Goal: Task Accomplishment & Management: Manage account settings

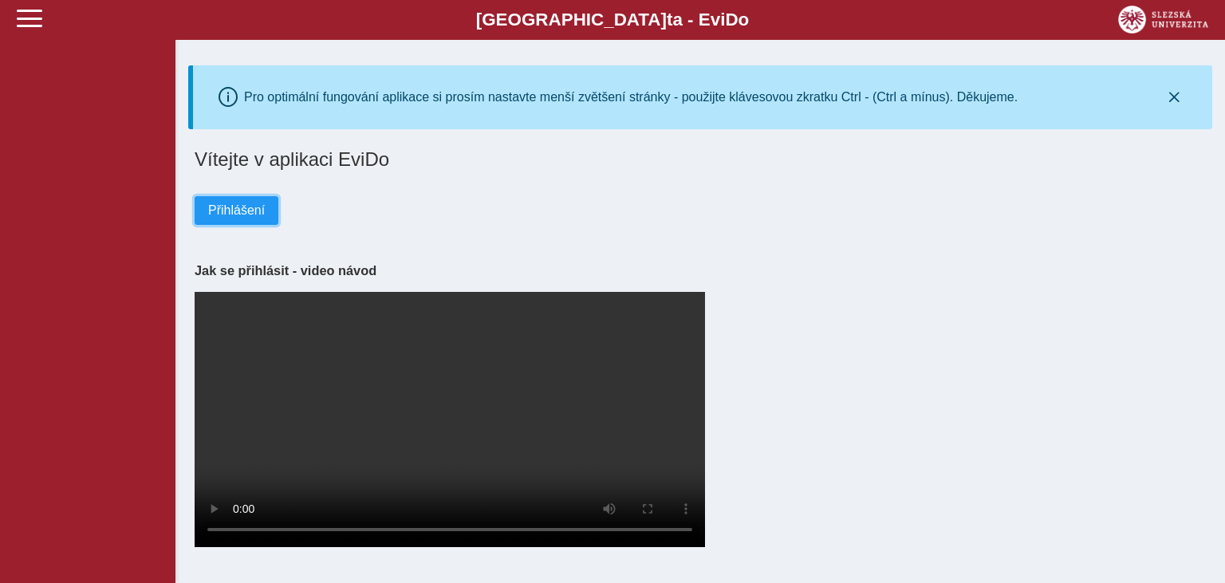
click at [227, 206] on span "Přihlášení" at bounding box center [236, 210] width 57 height 14
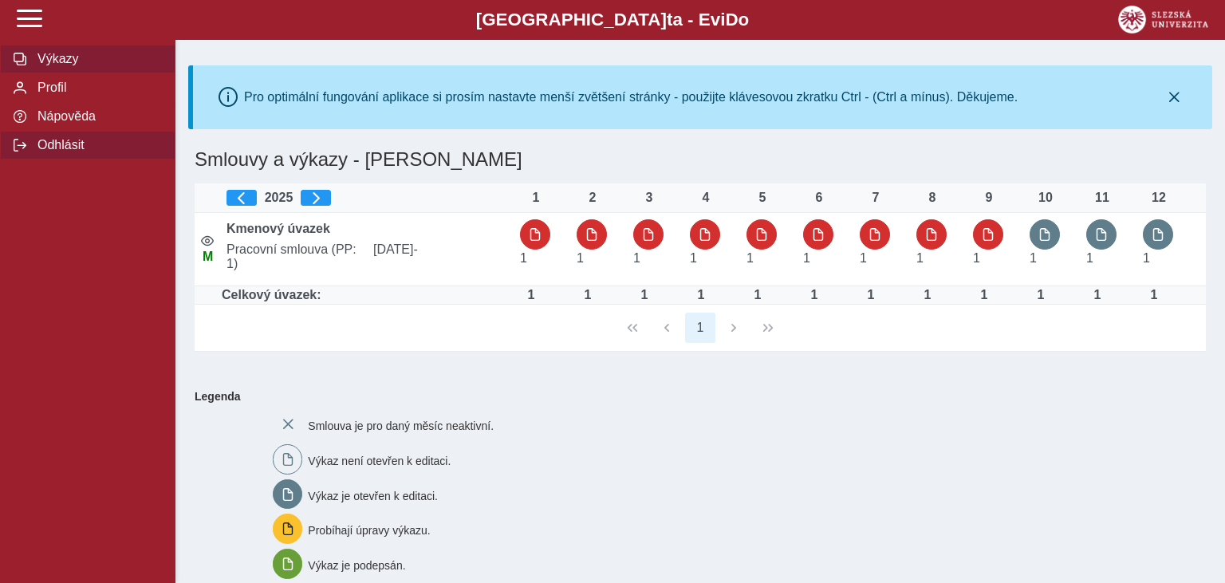
drag, startPoint x: 65, startPoint y: 100, endPoint x: 70, endPoint y: 196, distance: 96.7
click at [70, 172] on div "Výkazy Profil Nápověda Odhlásit" at bounding box center [87, 95] width 175 height 153
click at [70, 152] on span "Odhlásit" at bounding box center [97, 145] width 129 height 14
